Goal: Information Seeking & Learning: Learn about a topic

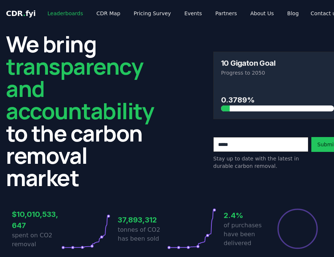
click at [71, 13] on link "Leaderboards" at bounding box center [66, 13] width 48 height 13
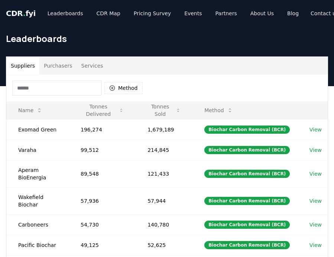
click at [77, 90] on input at bounding box center [56, 88] width 89 height 15
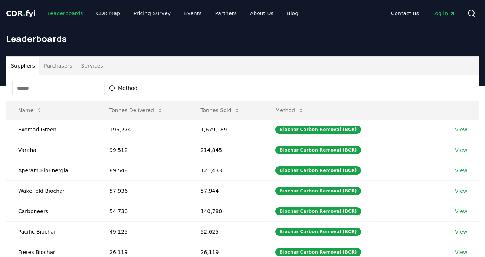
click at [59, 15] on link "Leaderboards" at bounding box center [66, 13] width 48 height 13
click at [124, 86] on button "Method" at bounding box center [123, 88] width 38 height 12
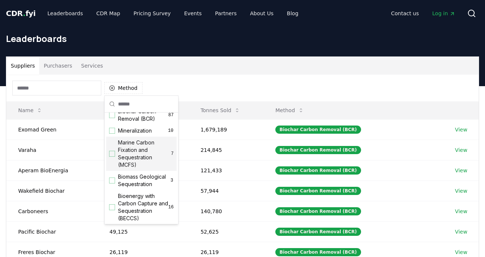
scroll to position [9, 0]
click at [112, 153] on div "Suggestions" at bounding box center [112, 153] width 6 height 6
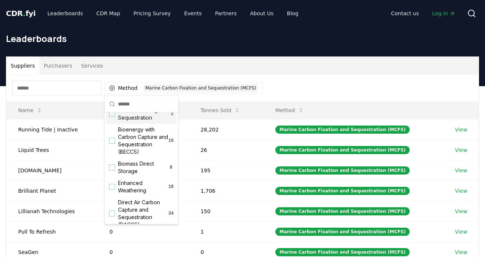
scroll to position [90, 0]
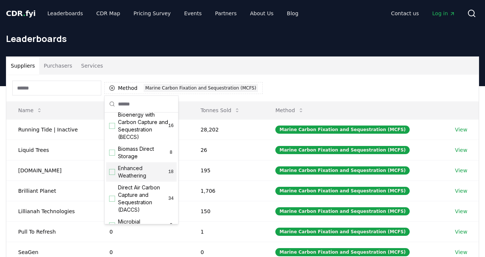
click at [112, 172] on div "Suggestions" at bounding box center [112, 172] width 6 height 6
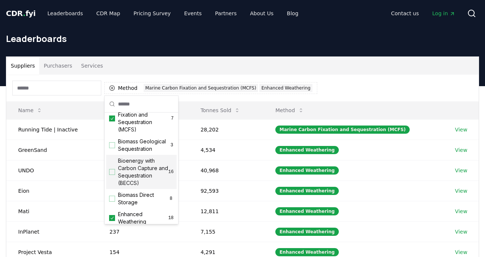
scroll to position [29, 0]
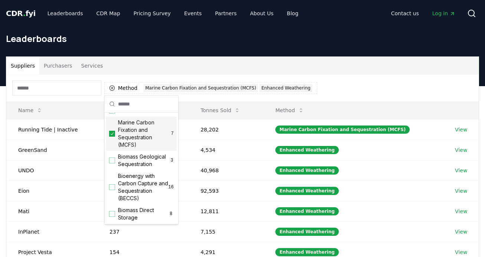
click at [111, 135] on icon "Suggestions" at bounding box center [112, 134] width 5 height 6
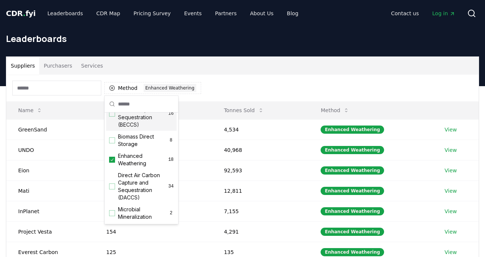
scroll to position [103, 0]
click at [252, 81] on div "Method 1 Enhanced Weathering" at bounding box center [242, 88] width 473 height 27
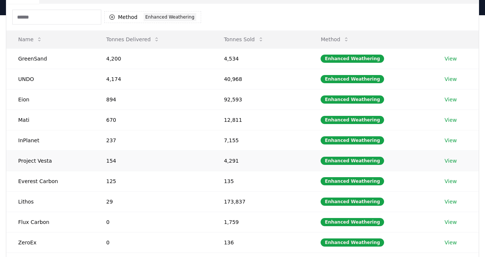
scroll to position [72, 0]
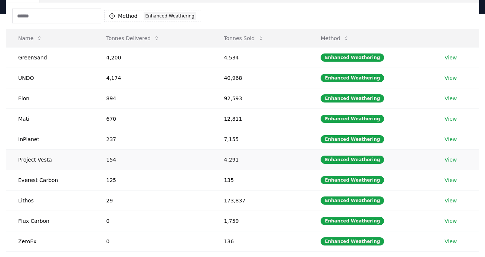
click at [333, 161] on link "View" at bounding box center [451, 159] width 12 height 7
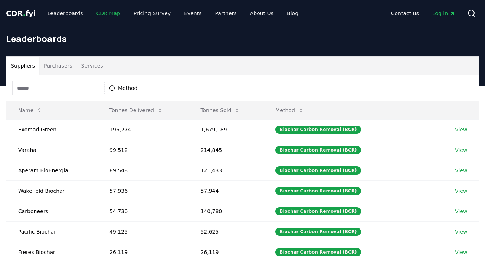
click at [111, 14] on link "CDR Map" at bounding box center [109, 13] width 36 height 13
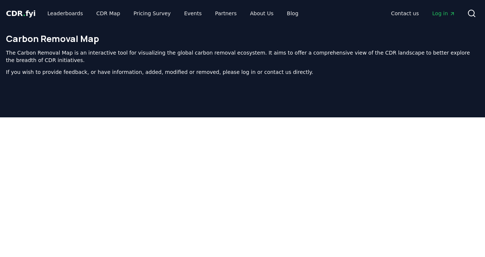
scroll to position [236, 0]
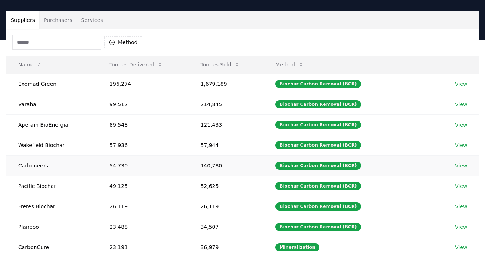
scroll to position [46, 0]
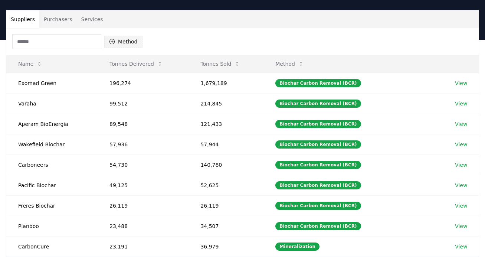
click at [125, 40] on button "Method" at bounding box center [123, 42] width 38 height 12
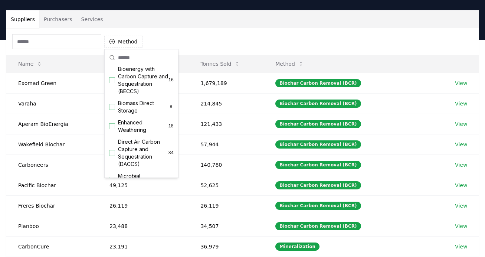
scroll to position [107, 0]
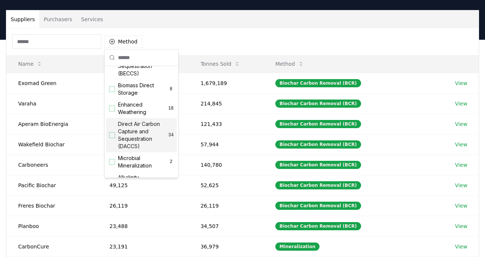
click at [112, 134] on div "Suggestions" at bounding box center [112, 135] width 6 height 6
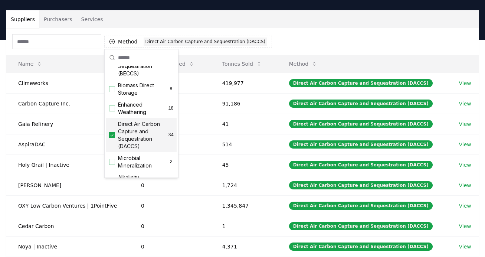
click at [339, 16] on div "Suppliers Purchasers Services" at bounding box center [242, 19] width 473 height 18
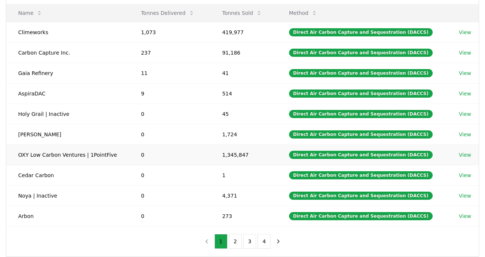
scroll to position [100, 0]
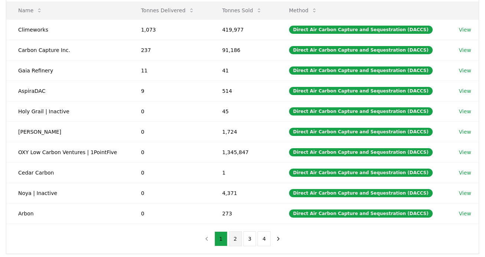
click at [235, 238] on button "2" at bounding box center [235, 238] width 13 height 15
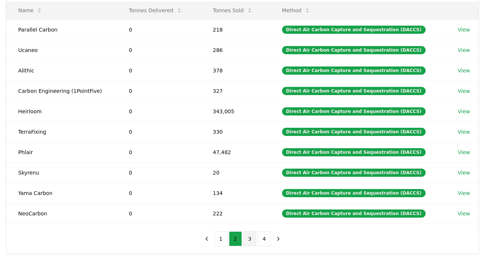
click at [250, 239] on button "3" at bounding box center [250, 238] width 13 height 15
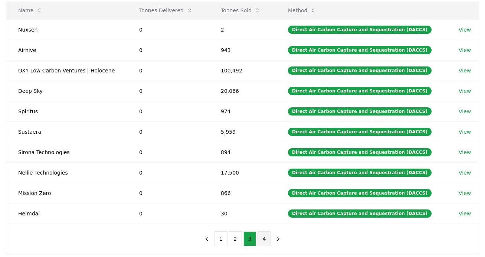
click at [264, 241] on button "4" at bounding box center [264, 238] width 13 height 15
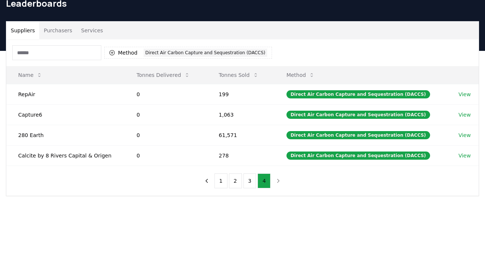
scroll to position [0, 0]
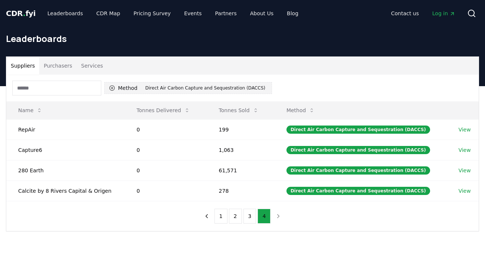
click at [124, 90] on button "Method 1 Direct Air Carbon Capture and Sequestration (DACCS)" at bounding box center [188, 88] width 168 height 12
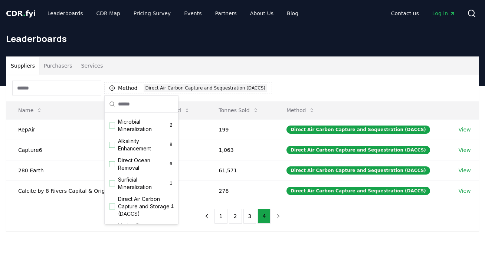
scroll to position [193, 0]
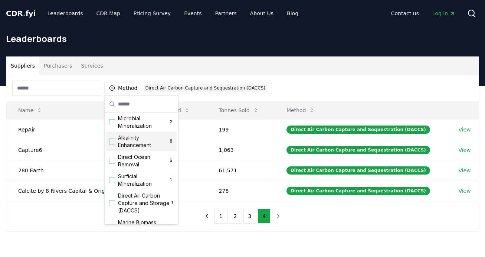
click at [113, 143] on div "Suggestions" at bounding box center [112, 141] width 6 height 6
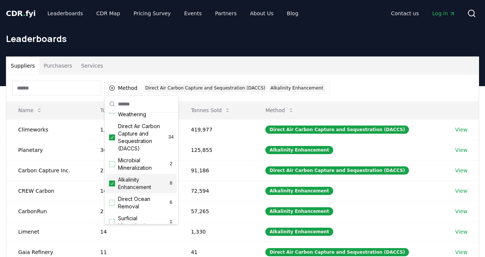
scroll to position [150, 0]
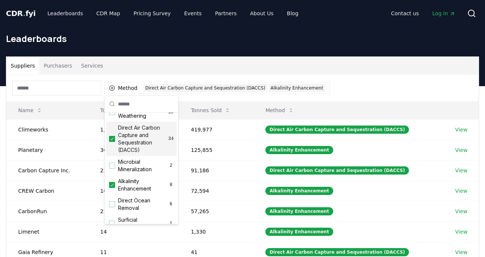
click at [112, 140] on icon "Suggestions" at bounding box center [112, 138] width 3 height 3
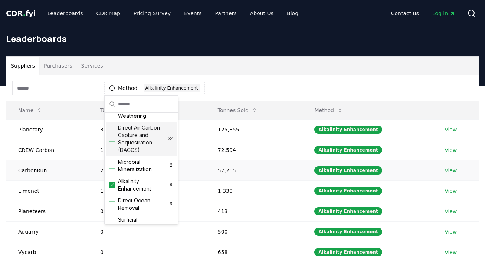
scroll to position [16, 0]
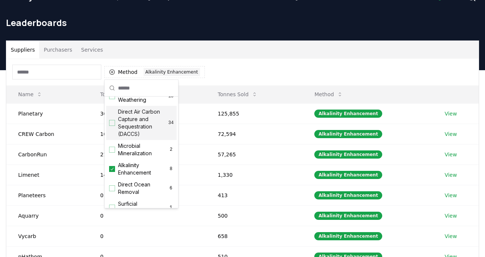
click at [259, 62] on div "Method 1 Alkalinity Enhancement" at bounding box center [242, 72] width 473 height 27
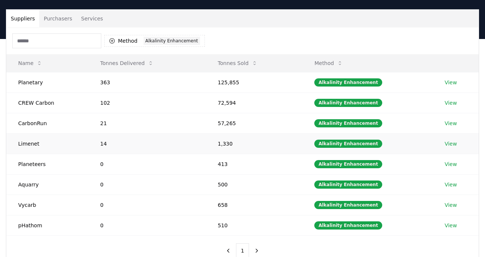
scroll to position [48, 0]
